Goal: Use online tool/utility: Use online tool/utility

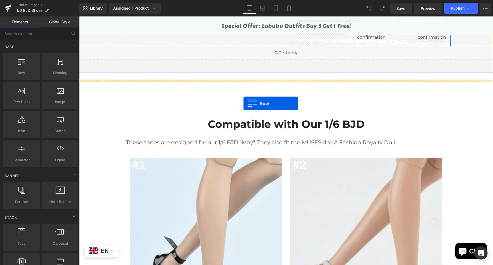
scroll to position [380, 0]
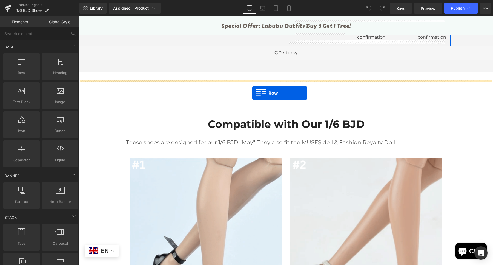
drag, startPoint x: 143, startPoint y: 99, endPoint x: 252, endPoint y: 93, distance: 109.8
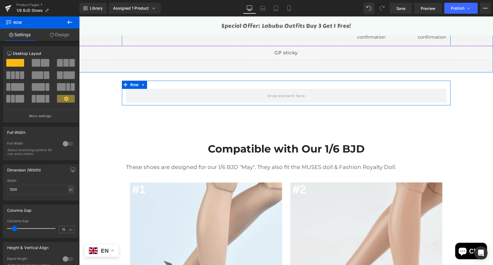
drag, startPoint x: 58, startPoint y: 35, endPoint x: 48, endPoint y: 48, distance: 16.3
click at [58, 35] on link "Design" at bounding box center [60, 34] width 40 height 12
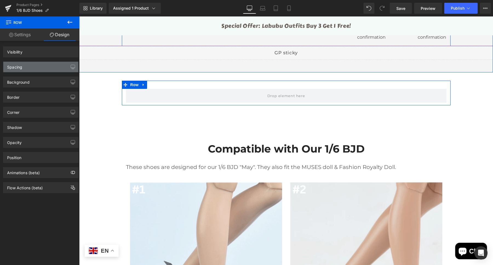
click at [37, 67] on div "Spacing" at bounding box center [40, 67] width 75 height 10
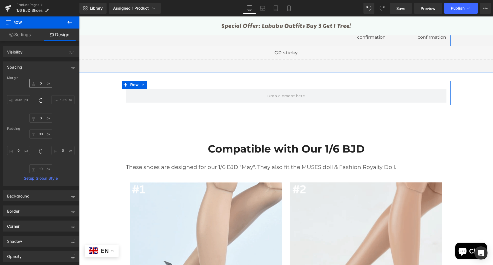
type input "0"
type input "30"
type input "0"
type input "10"
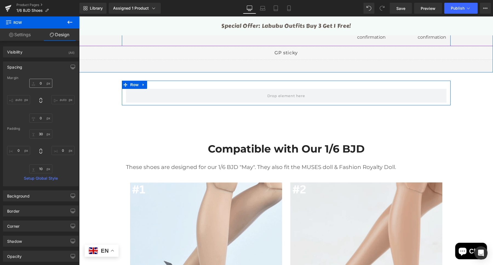
type input "0"
click at [40, 84] on input "0" at bounding box center [40, 83] width 23 height 9
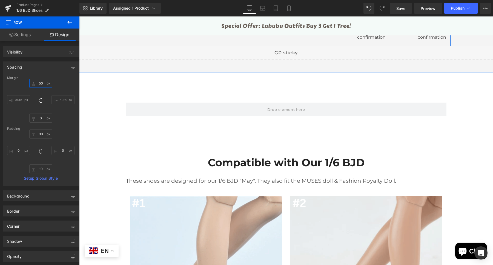
type input "50"
click at [67, 27] on button at bounding box center [69, 22] width 19 height 12
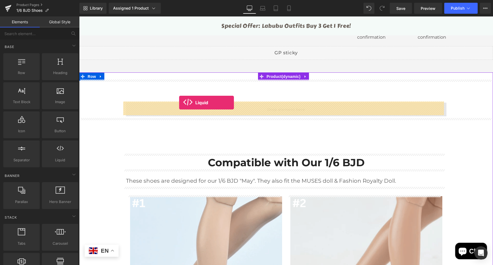
drag, startPoint x: 144, startPoint y: 176, endPoint x: 179, endPoint y: 102, distance: 81.9
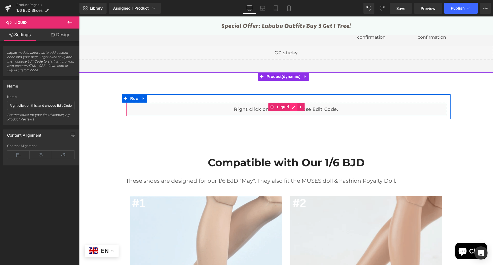
click at [292, 107] on div "Liquid" at bounding box center [286, 109] width 321 height 14
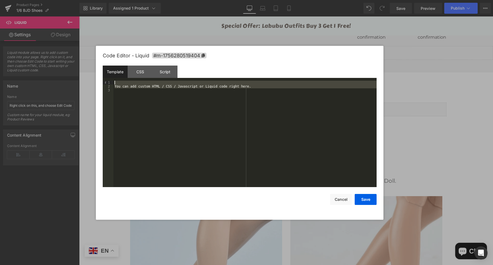
drag, startPoint x: 233, startPoint y: 89, endPoint x: 95, endPoint y: 83, distance: 138.0
click at [95, 83] on body "Liquid You are previewing how the will restyle your page. You can not edit Elem…" at bounding box center [246, 132] width 493 height 265
click at [235, 84] on div "You can add custom HTML / CSS / Javascript or Liquid code right here." at bounding box center [244, 134] width 263 height 106
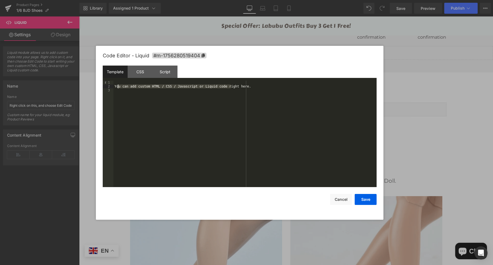
drag, startPoint x: 234, startPoint y: 88, endPoint x: 118, endPoint y: 87, distance: 116.7
drag, startPoint x: 238, startPoint y: 87, endPoint x: 107, endPoint y: 86, distance: 130.7
click at [107, 86] on pre "1 2 3 EagleView™ High-Frequency Linear Wireless Probe Type Ultrasound Scanner X…" at bounding box center [240, 134] width 274 height 106
click at [0, 0] on button "Save" at bounding box center [0, 0] width 0 height 0
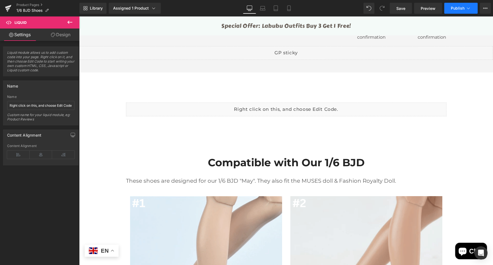
click at [470, 9] on icon at bounding box center [468, 7] width 5 height 5
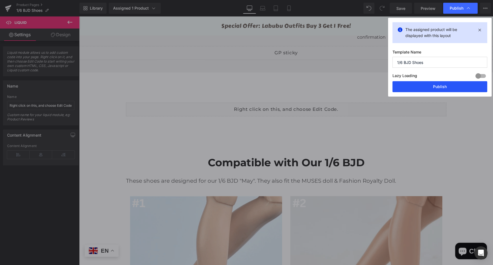
click at [0, 0] on button "Publish" at bounding box center [0, 0] width 0 height 0
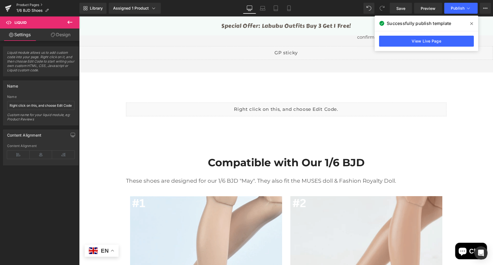
click at [33, 5] on link "Product Pages" at bounding box center [47, 5] width 63 height 4
